Goal: Task Accomplishment & Management: Use online tool/utility

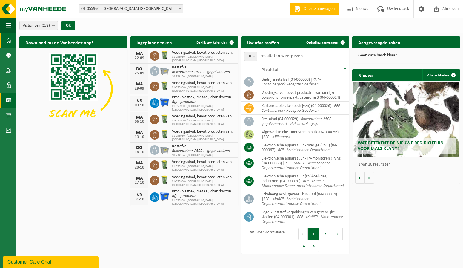
click at [8, 99] on span at bounding box center [8, 99] width 5 height 15
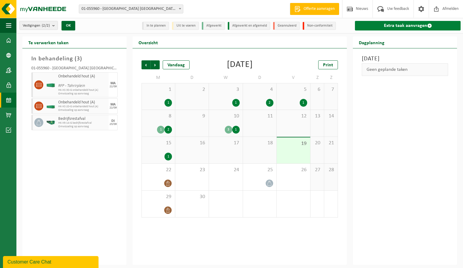
click at [409, 24] on link "Extra taak aanvragen" at bounding box center [408, 26] width 106 height 10
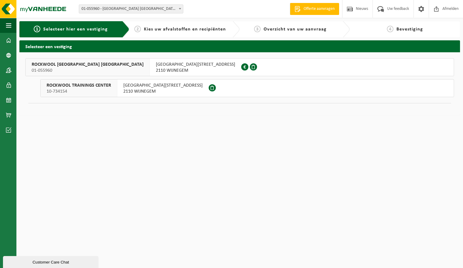
click at [77, 66] on span "ROCKWOOL BELGIUM NV" at bounding box center [88, 64] width 112 height 6
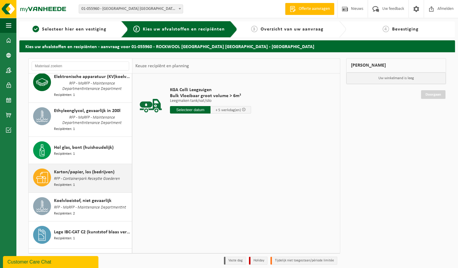
click at [101, 175] on span "RFP - Containerpark Receptie Goederen" at bounding box center [87, 178] width 66 height 7
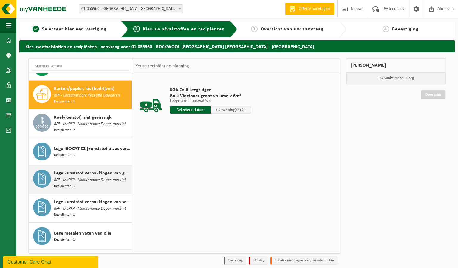
scroll to position [263, 0]
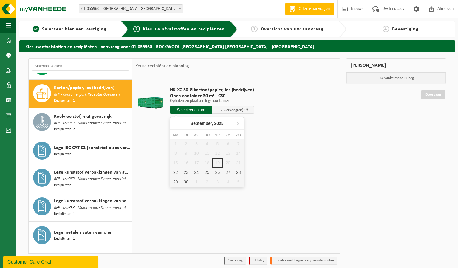
click at [199, 108] on input "text" at bounding box center [191, 109] width 42 height 7
click at [184, 172] on div "23" at bounding box center [186, 172] width 10 height 10
type input "Van 2025-09-23"
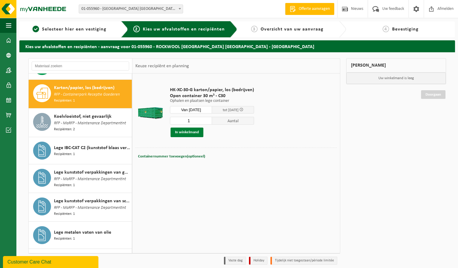
click at [187, 133] on button "In winkelmand" at bounding box center [187, 132] width 33 height 10
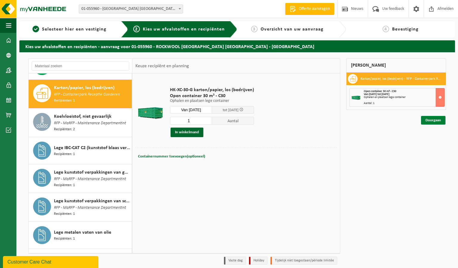
click at [438, 120] on link "Doorgaan" at bounding box center [433, 120] width 24 height 9
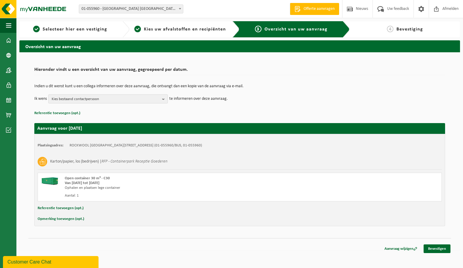
click at [163, 101] on b "button" at bounding box center [164, 99] width 5 height 8
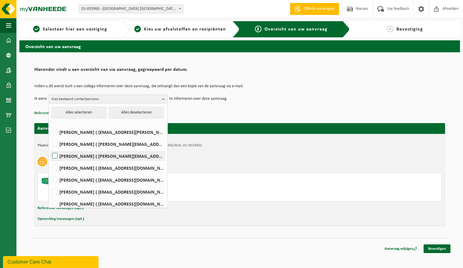
drag, startPoint x: 55, startPoint y: 154, endPoint x: 57, endPoint y: 168, distance: 13.5
click at [55, 155] on label "Walter Daems ( walter.daems@rockfon.com )" at bounding box center [107, 155] width 113 height 9
click at [50, 148] on input "Walter Daems ( walter.daems@rockfon.com )" at bounding box center [50, 148] width 0 height 0
checkbox input "true"
click at [55, 169] on label "Bruno De Wael ( bruno.de.wael@rockfon.com )" at bounding box center [107, 167] width 113 height 9
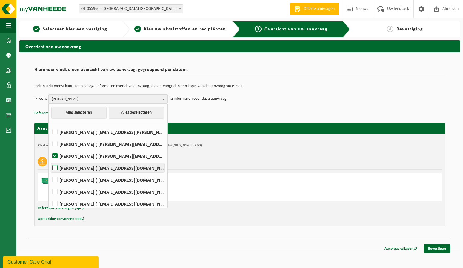
click at [50, 160] on input "Bruno De Wael ( bruno.de.wael@rockfon.com )" at bounding box center [50, 160] width 0 height 0
checkbox input "true"
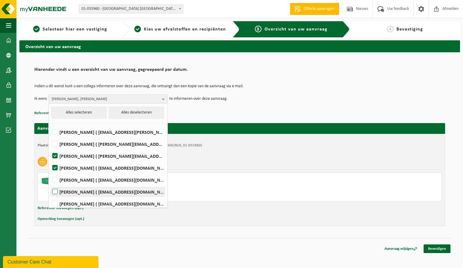
click at [55, 192] on label "JOS JANSSEN ( jos.janssen@rockfon.com )" at bounding box center [107, 191] width 113 height 9
click at [50, 184] on input "JOS JANSSEN ( jos.janssen@rockfon.com )" at bounding box center [50, 184] width 0 height 0
checkbox input "true"
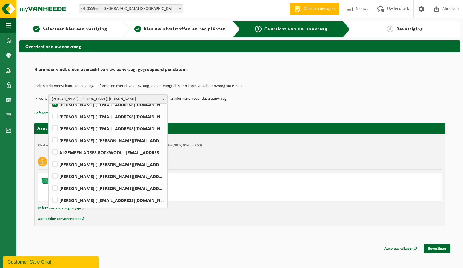
scroll to position [89, 0]
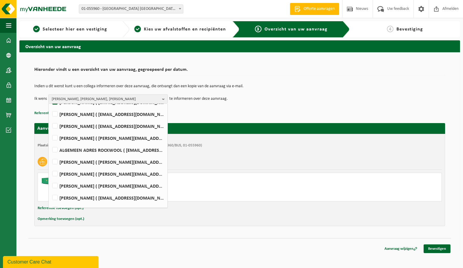
click at [284, 96] on td "Ik wens Walter Daems, Bruno De Wael, JOS JANSSEN Alles selecteren Alles deselec…" at bounding box center [239, 98] width 410 height 9
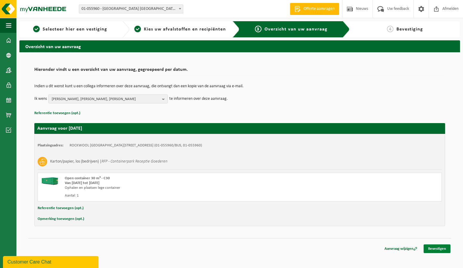
click at [437, 247] on link "Bevestigen" at bounding box center [436, 248] width 27 height 9
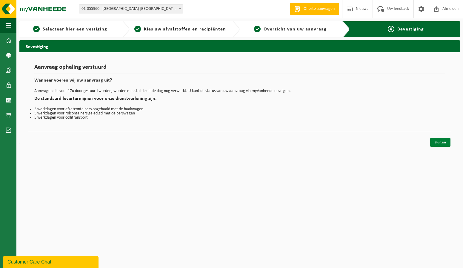
click at [444, 143] on link "Sluiten" at bounding box center [440, 142] width 20 height 9
